Goal: Task Accomplishment & Management: Complete application form

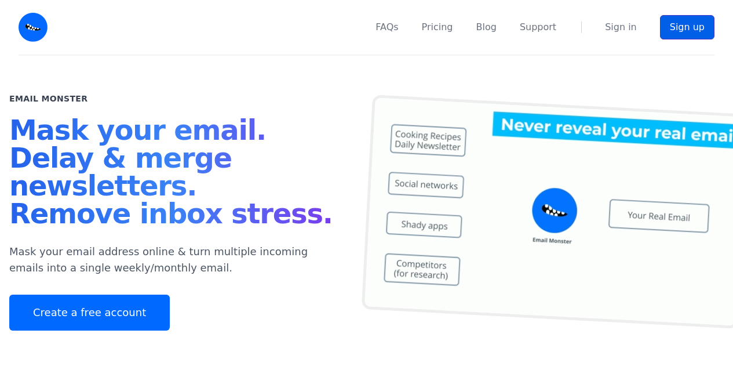
click at [676, 25] on link "Sign up" at bounding box center [687, 27] width 54 height 24
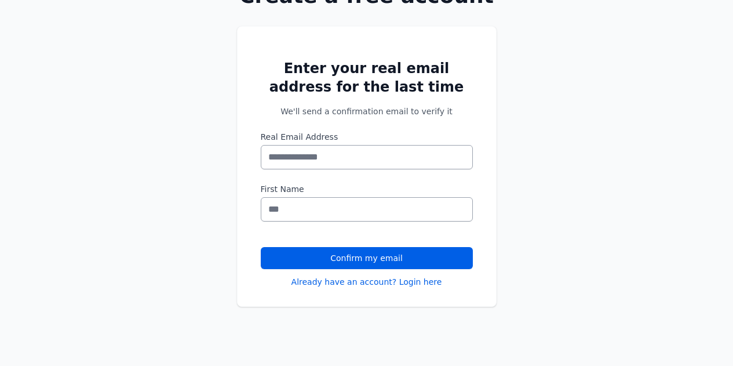
scroll to position [116, 0]
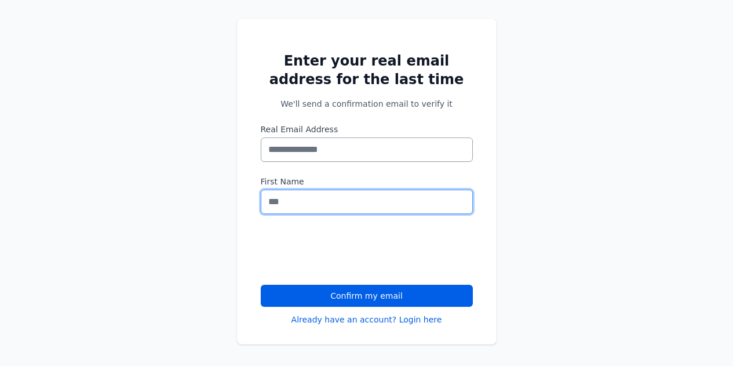
click at [294, 205] on input "First Name" at bounding box center [367, 201] width 212 height 24
type input "*****"
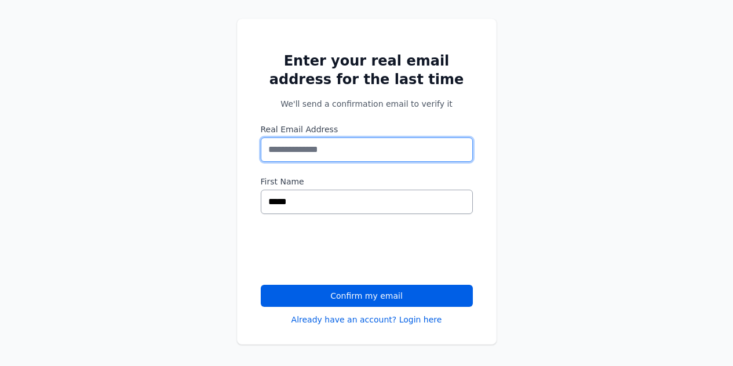
click at [333, 143] on input "Real Email Address" at bounding box center [367, 149] width 212 height 24
click at [319, 152] on input "Real Email Address" at bounding box center [367, 149] width 212 height 24
click at [319, 151] on input "Real Email Address" at bounding box center [367, 149] width 212 height 24
click at [319, 150] on input "Real Email Address" at bounding box center [367, 149] width 212 height 24
